Goal: Find specific page/section: Find specific page/section

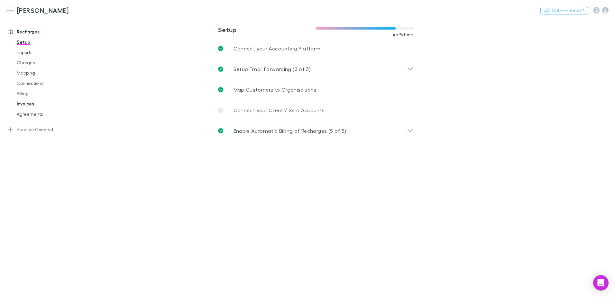
click at [29, 103] on link "Invoices" at bounding box center [48, 104] width 77 height 10
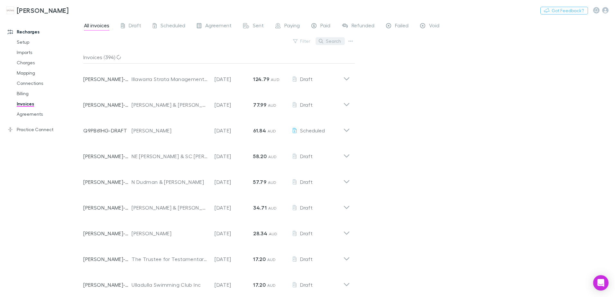
click at [327, 41] on button "Search" at bounding box center [330, 41] width 29 height 8
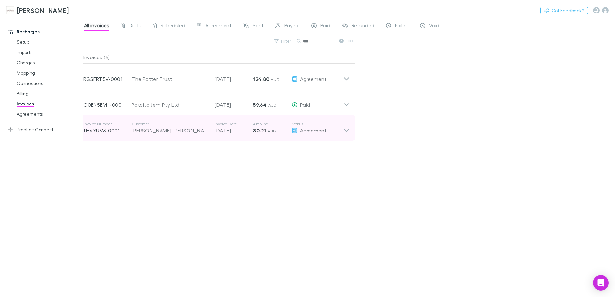
type input "***"
click at [346, 130] on icon at bounding box center [346, 128] width 7 height 13
